Goal: Complete application form

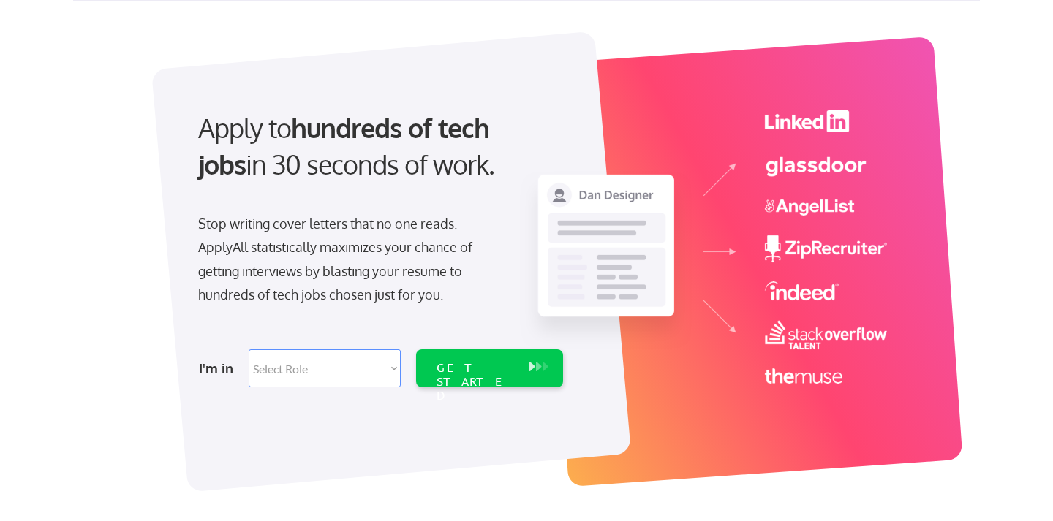
scroll to position [129, 0]
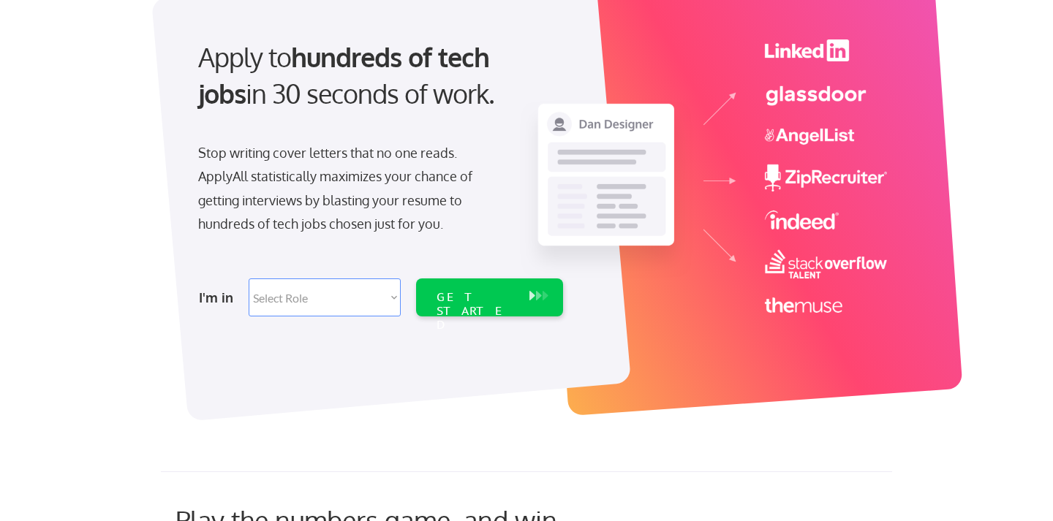
click at [382, 295] on select "Select Role Software Engineering Product Management Customer Success Sales UI/U…" at bounding box center [325, 298] width 152 height 38
select select ""marketing___comms""
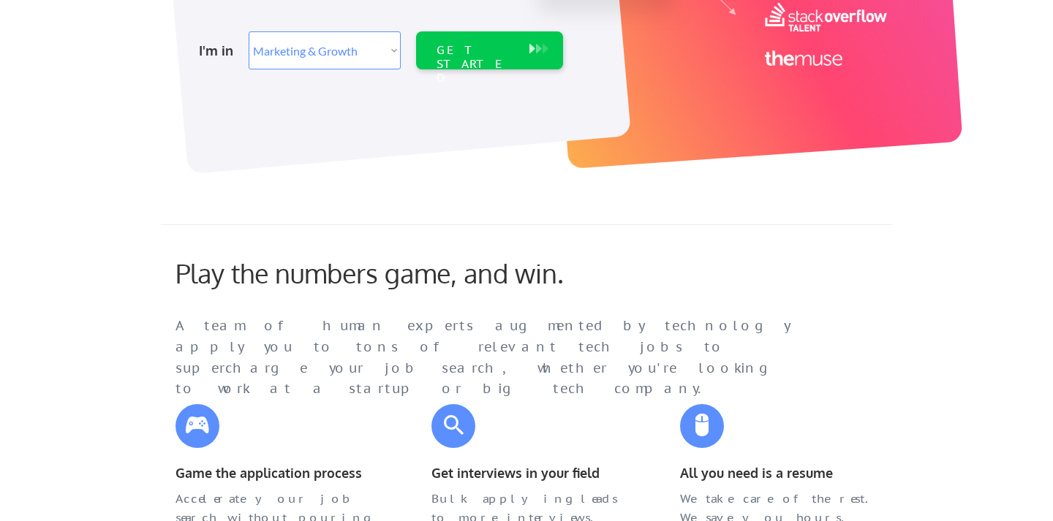
scroll to position [58, 0]
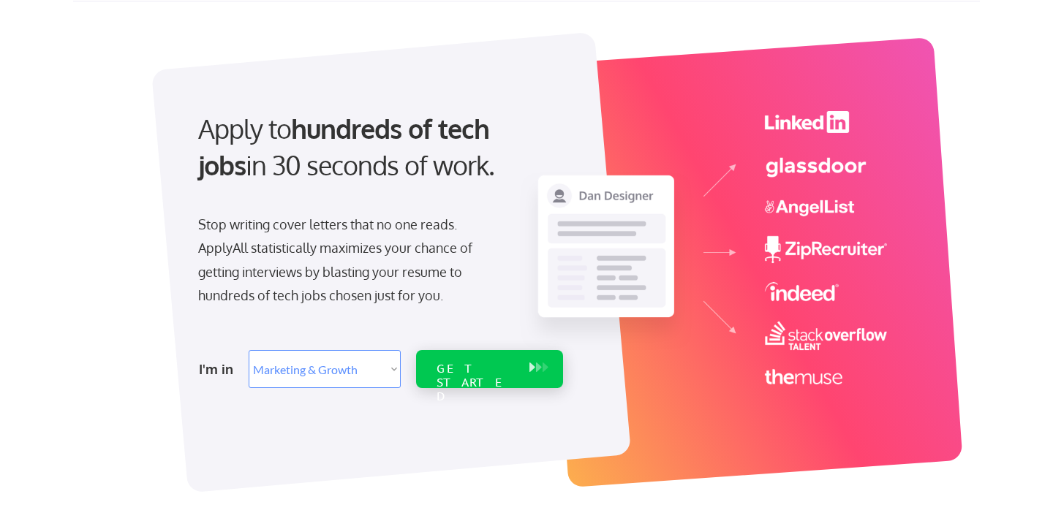
click at [446, 369] on div "GET STARTED" at bounding box center [476, 383] width 78 height 42
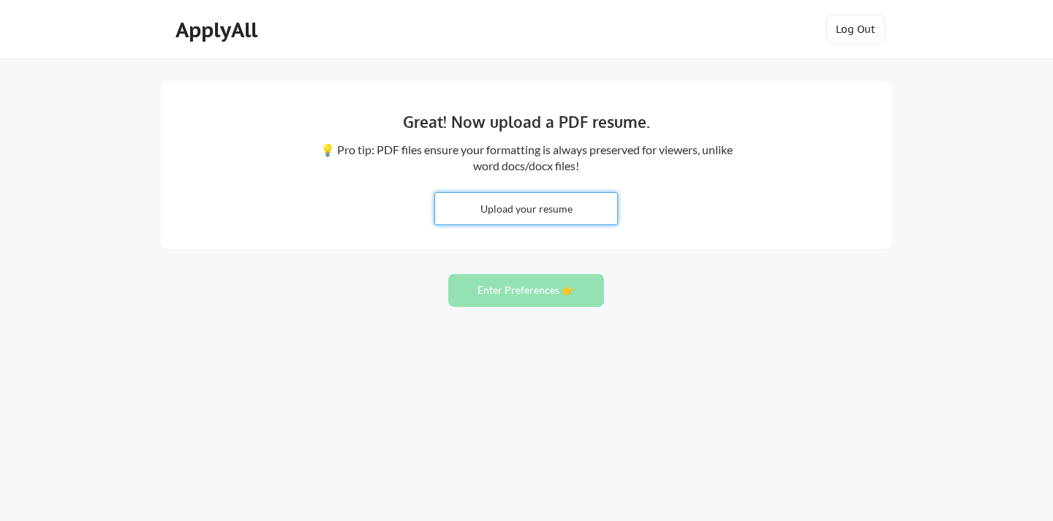
click at [545, 208] on input "file" at bounding box center [526, 208] width 182 height 31
type input "C:\fakepath\Jimmy Kontomanolis Resume.pdf"
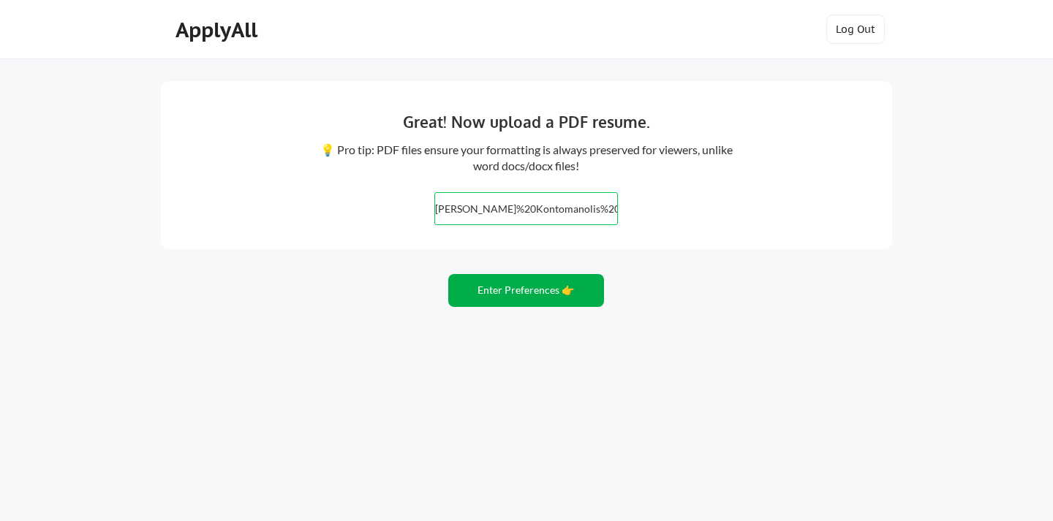
click at [535, 290] on button "Enter Preferences 👉" at bounding box center [526, 290] width 156 height 33
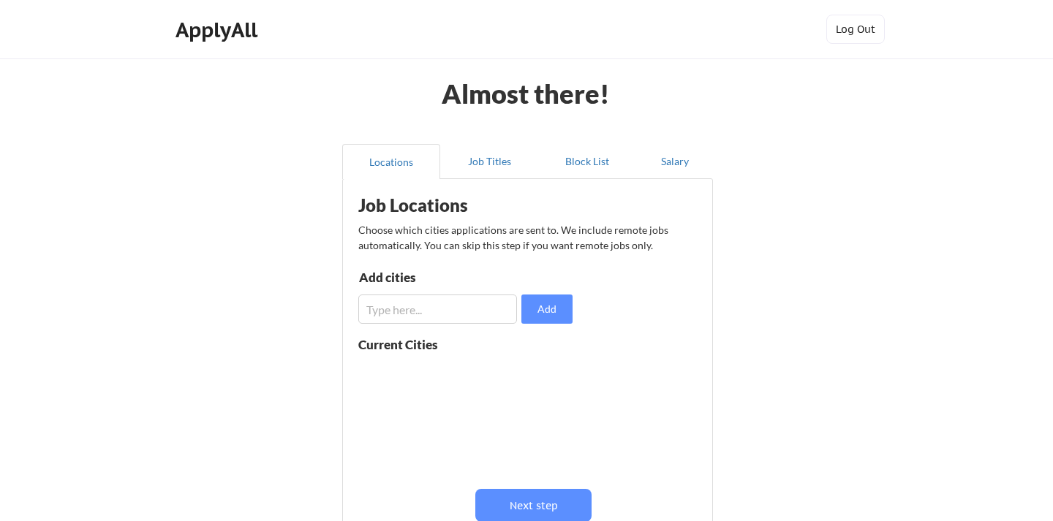
scroll to position [132, 0]
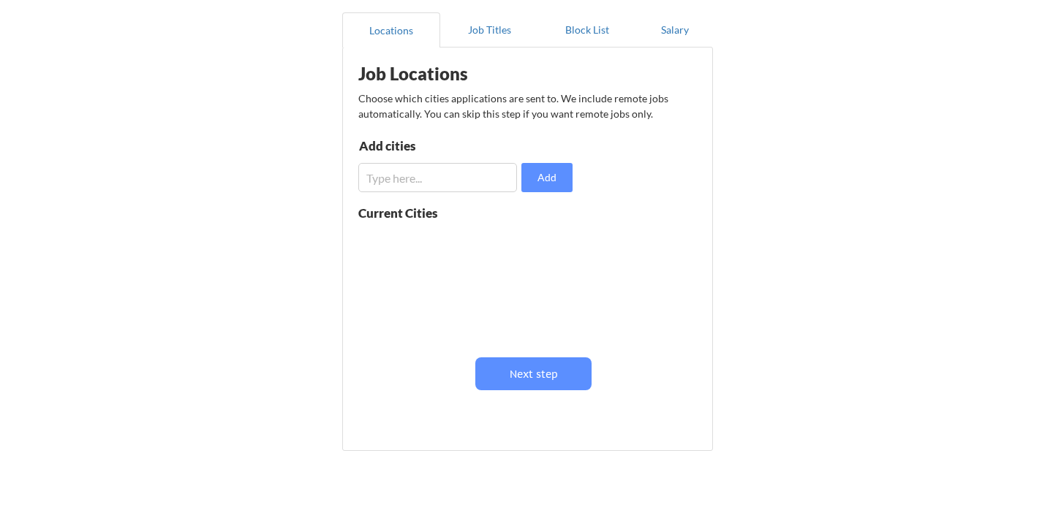
click at [426, 186] on input "input" at bounding box center [437, 177] width 159 height 29
type input "[US_STATE]"
click at [558, 182] on button "Add" at bounding box center [546, 177] width 51 height 29
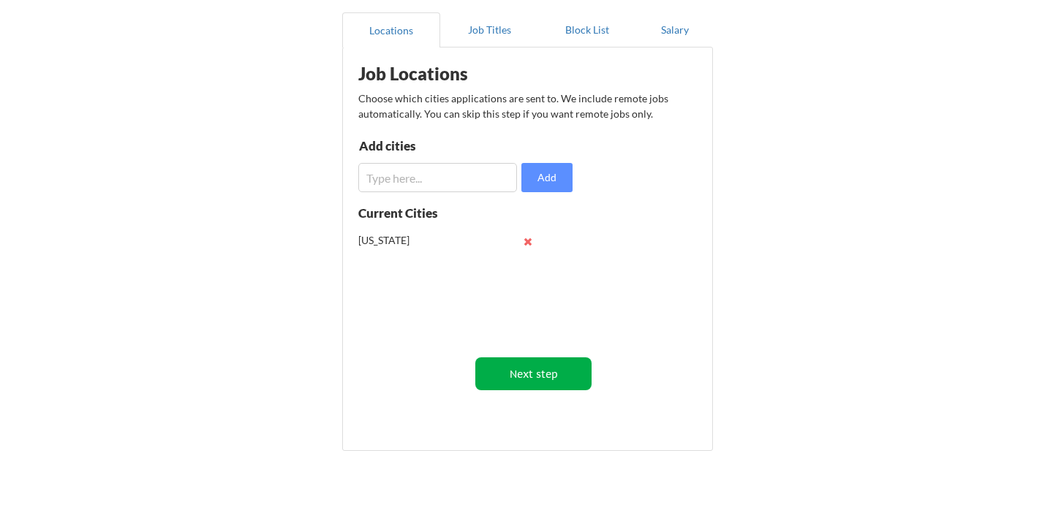
click at [548, 369] on button "Next step" at bounding box center [533, 374] width 116 height 33
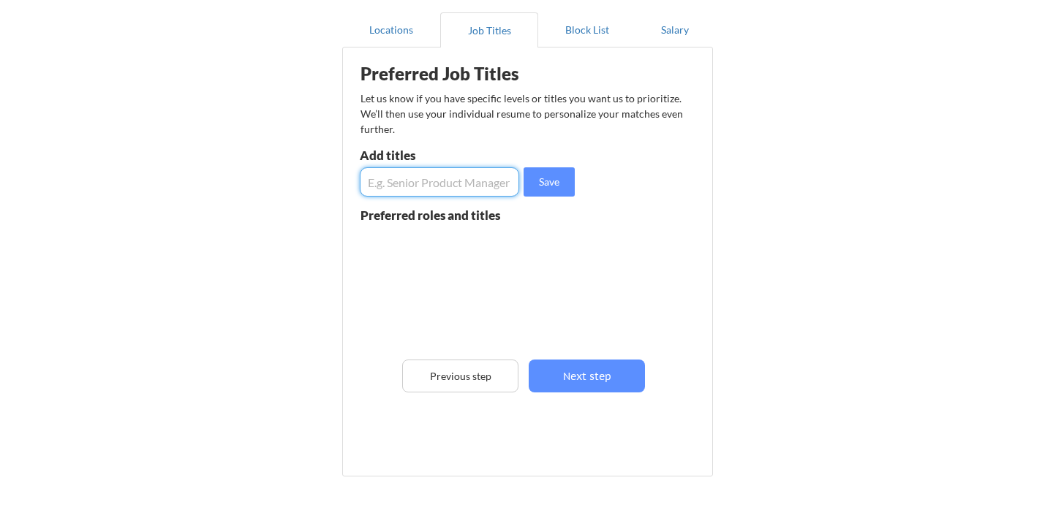
click at [435, 182] on input "input" at bounding box center [439, 181] width 159 height 29
type input "Sales Marketing"
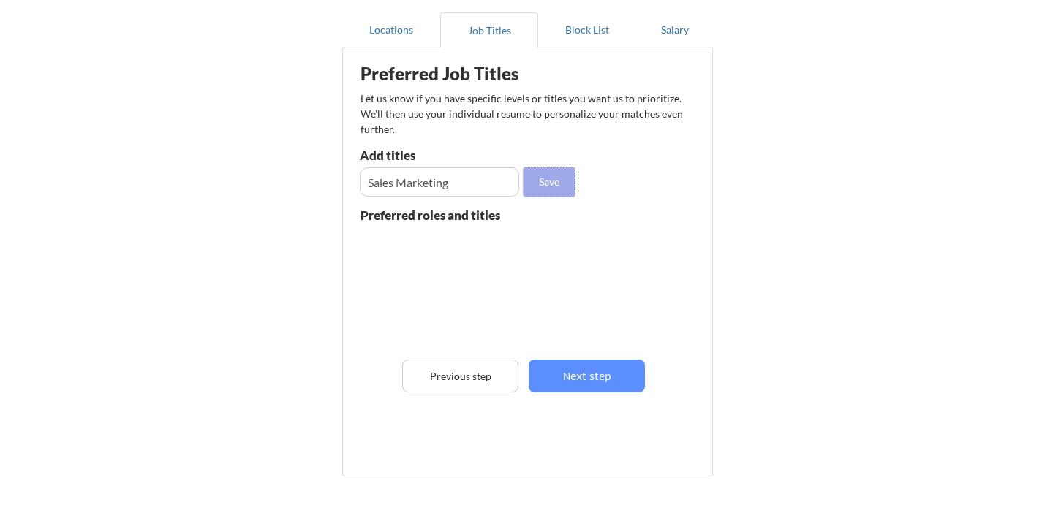
click at [556, 179] on button "Save" at bounding box center [549, 181] width 51 height 29
click at [453, 190] on input "input" at bounding box center [439, 181] width 159 height 29
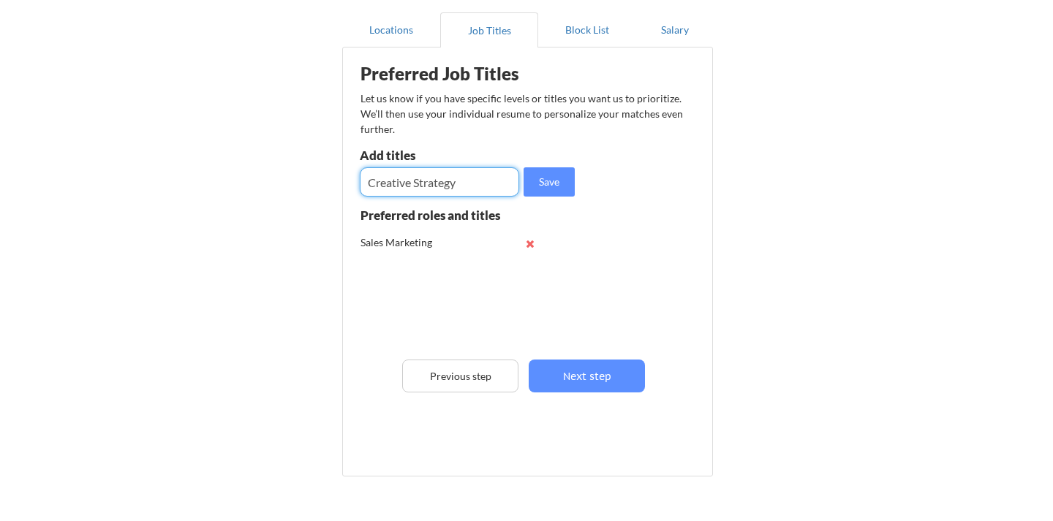
type input "Creative Strategy"
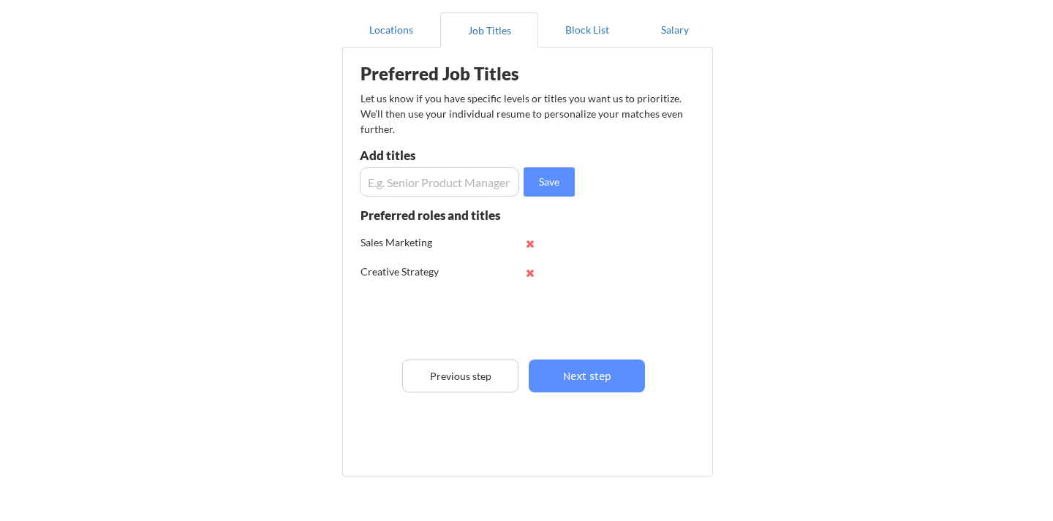
click at [436, 161] on div "Add titles" at bounding box center [438, 155] width 156 height 12
click at [433, 184] on input "input" at bounding box center [439, 181] width 159 height 29
type input "Client Strategy"
click at [544, 179] on button "Save" at bounding box center [549, 181] width 51 height 29
click at [473, 182] on input "input" at bounding box center [439, 181] width 159 height 29
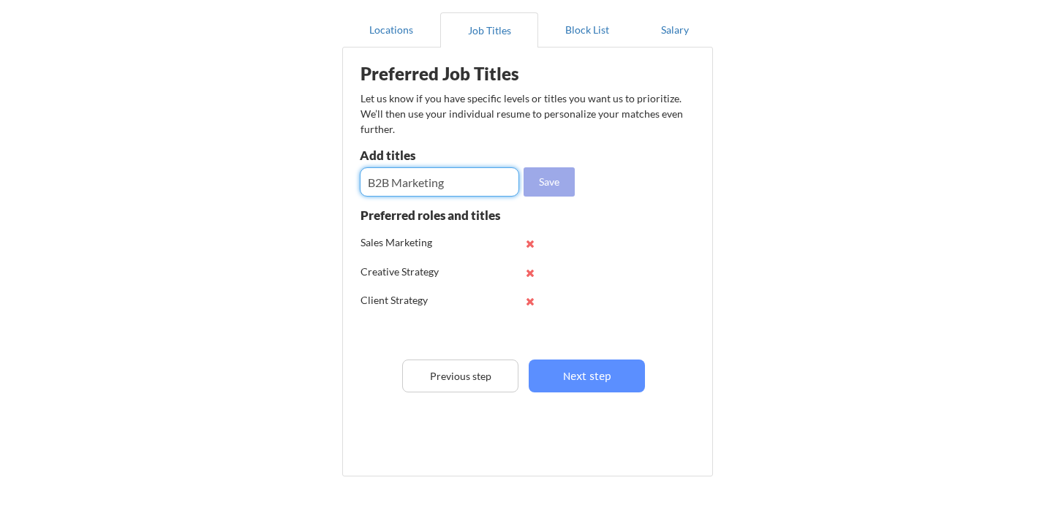
type input "B2B Marketing"
click at [554, 181] on button "Save" at bounding box center [549, 181] width 51 height 29
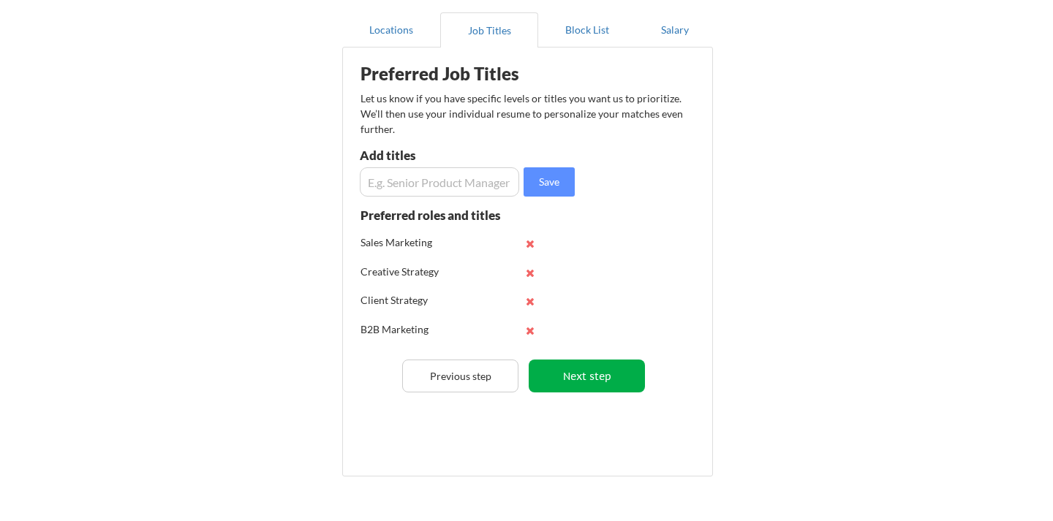
click at [583, 385] on button "Next step" at bounding box center [587, 376] width 116 height 33
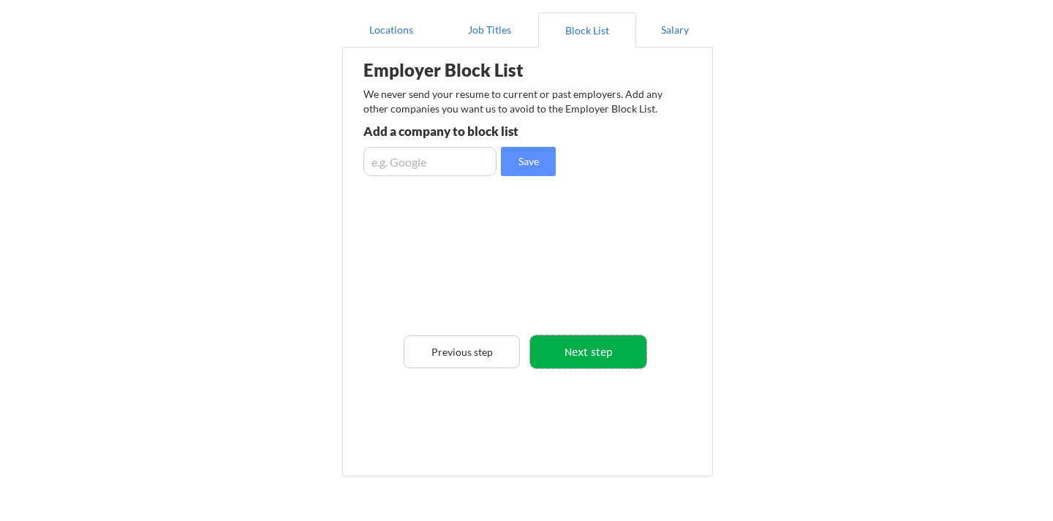
click at [597, 353] on button "Next step" at bounding box center [588, 352] width 116 height 33
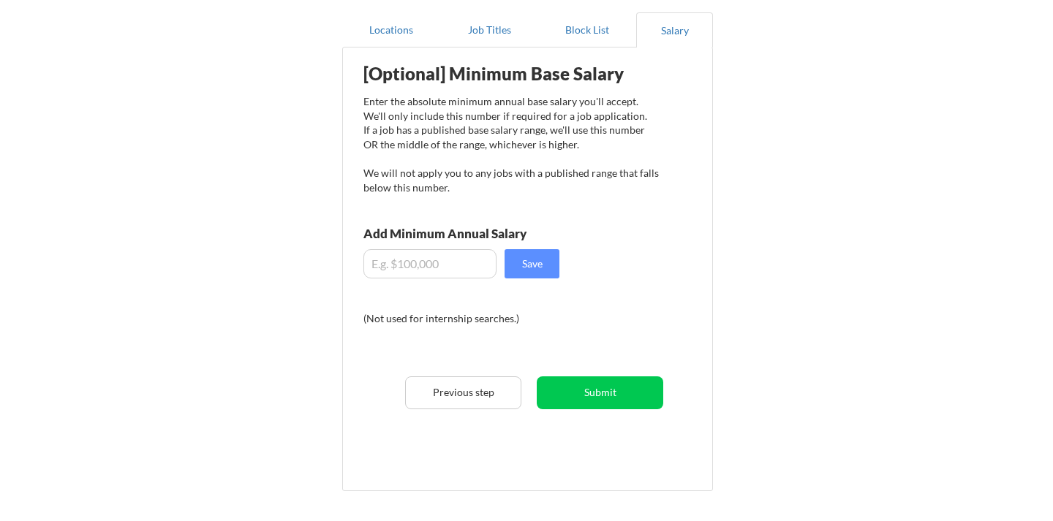
click at [425, 273] on input "input" at bounding box center [429, 263] width 133 height 29
type input "$220,000"
click at [543, 271] on button "Save" at bounding box center [532, 263] width 55 height 29
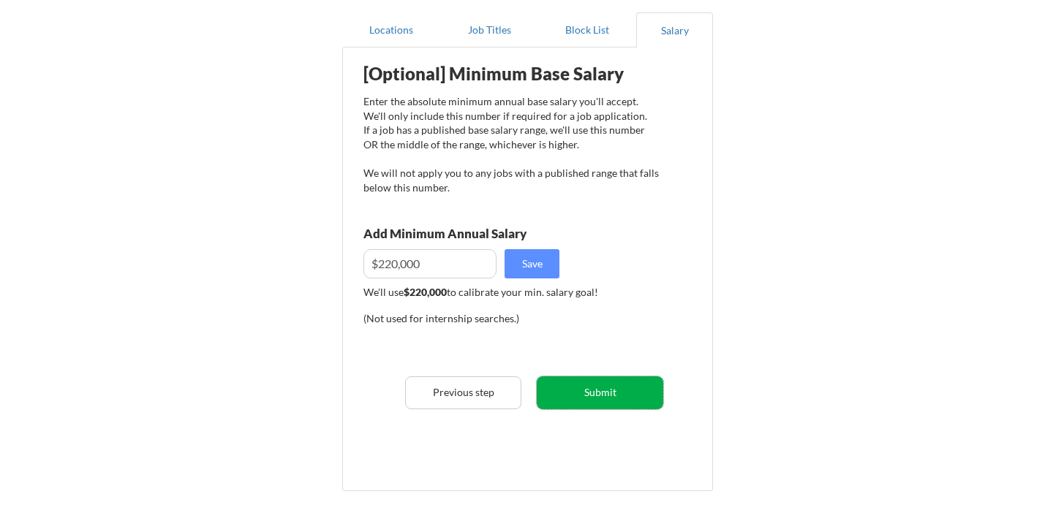
click at [612, 401] on button "Submit" at bounding box center [600, 393] width 126 height 33
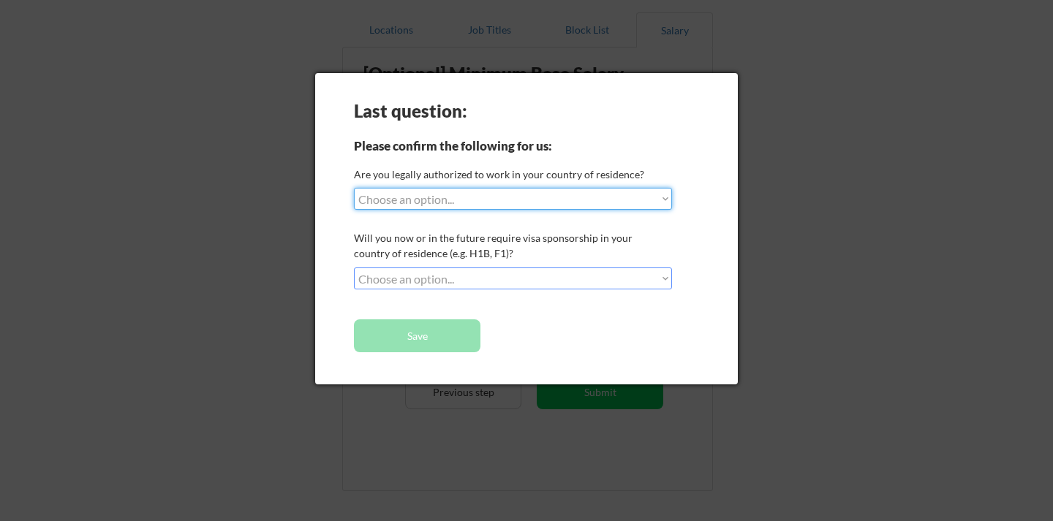
click at [527, 197] on select "Choose an option... Yes, I am a US Citizen Yes, I am a Canadian Citizen Yes, I …" at bounding box center [513, 199] width 318 height 22
select select ""yes__i_am_a_us_citizen""
click at [464, 281] on select "Choose an option... No, I will not need sponsorship Yes, I will need sponsorship" at bounding box center [513, 279] width 318 height 22
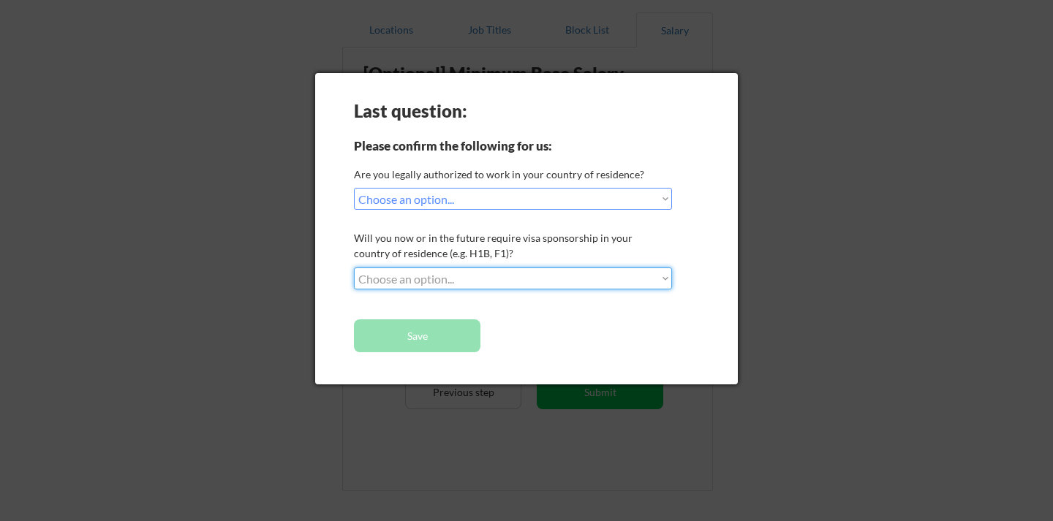
select select ""no__i_will_not_need_sponsorship""
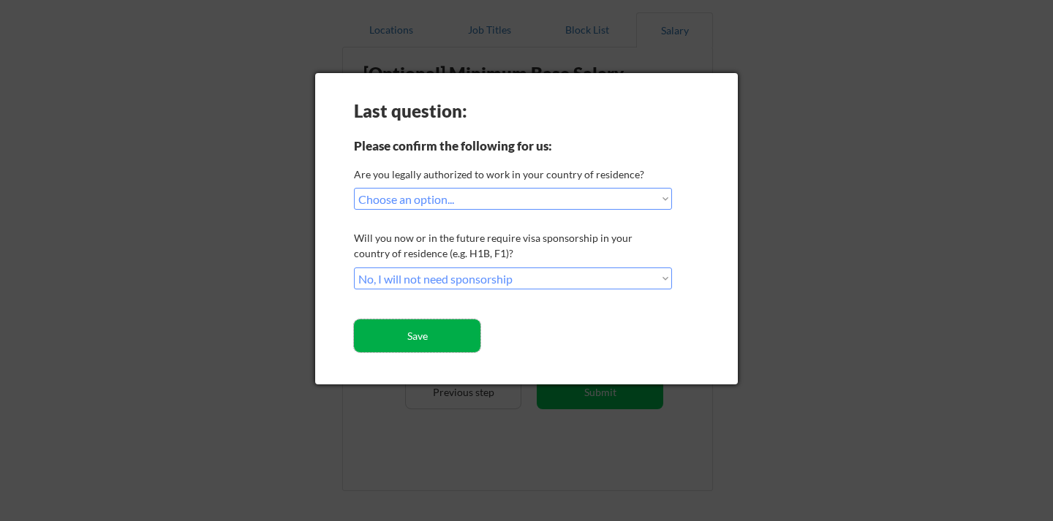
click at [429, 340] on button "Save" at bounding box center [417, 336] width 126 height 33
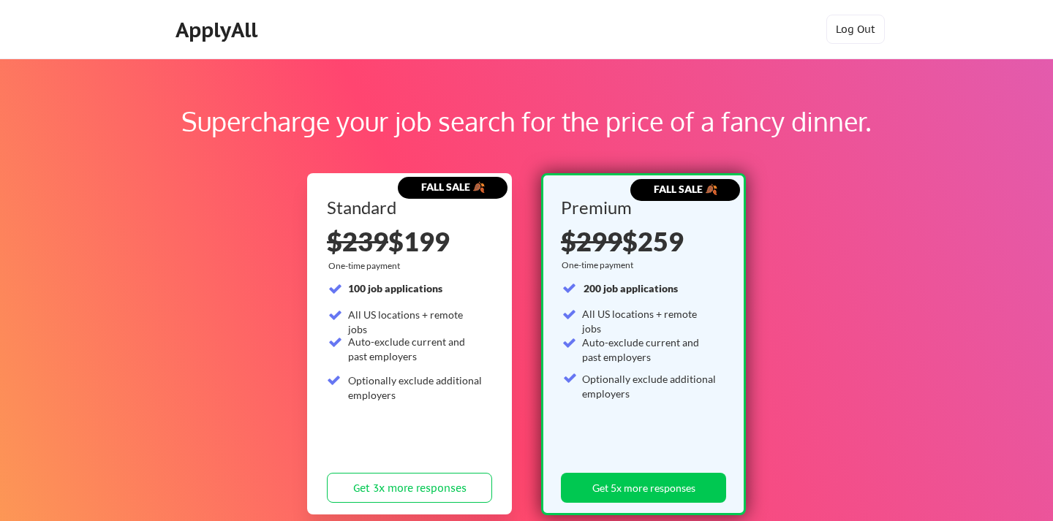
scroll to position [184, 0]
